Goal: Complete application form

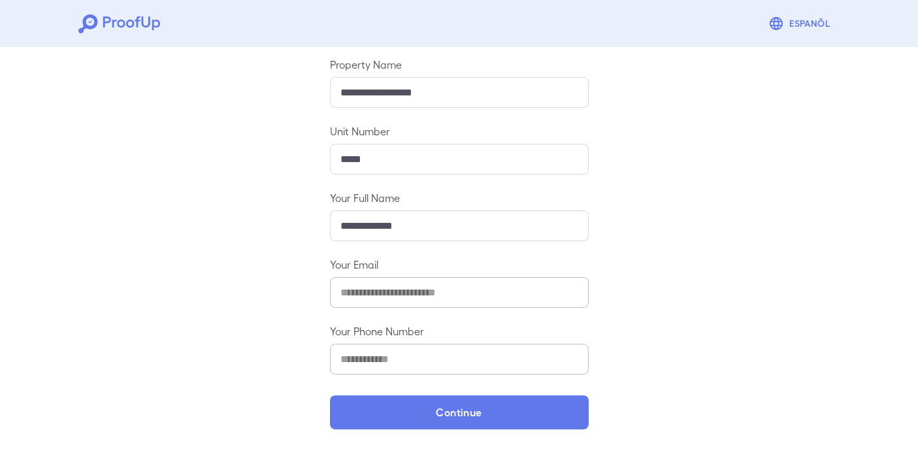
scroll to position [143, 0]
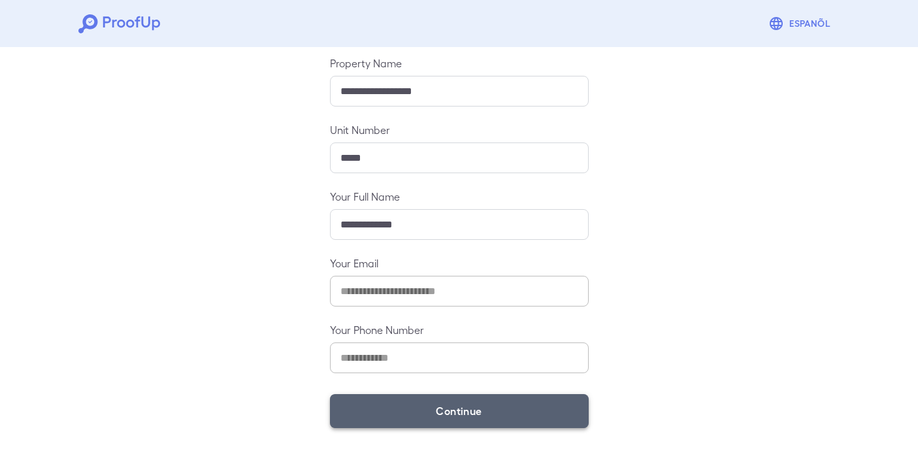
click at [481, 410] on button "Continue" at bounding box center [459, 411] width 259 height 34
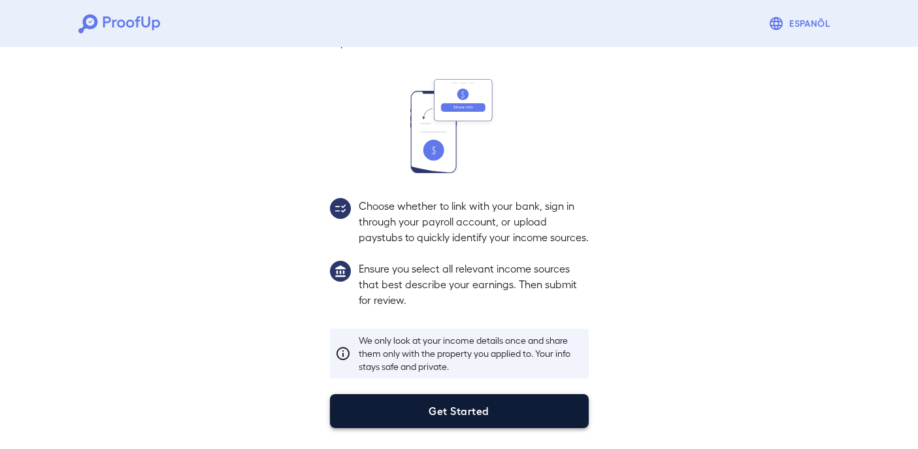
click at [496, 404] on button "Get Started" at bounding box center [459, 411] width 259 height 34
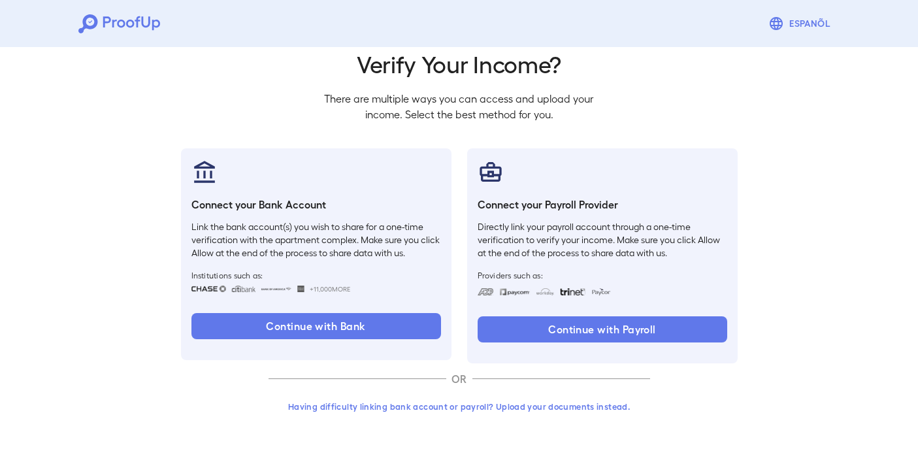
scroll to position [50, 0]
